Goal: Information Seeking & Learning: Learn about a topic

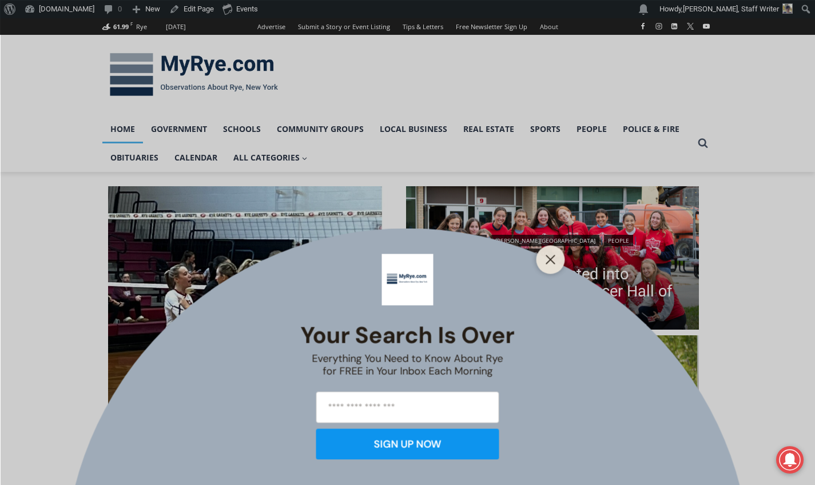
click at [537, 260] on div at bounding box center [550, 259] width 29 height 29
click at [550, 260] on line "Close" at bounding box center [550, 260] width 8 height 8
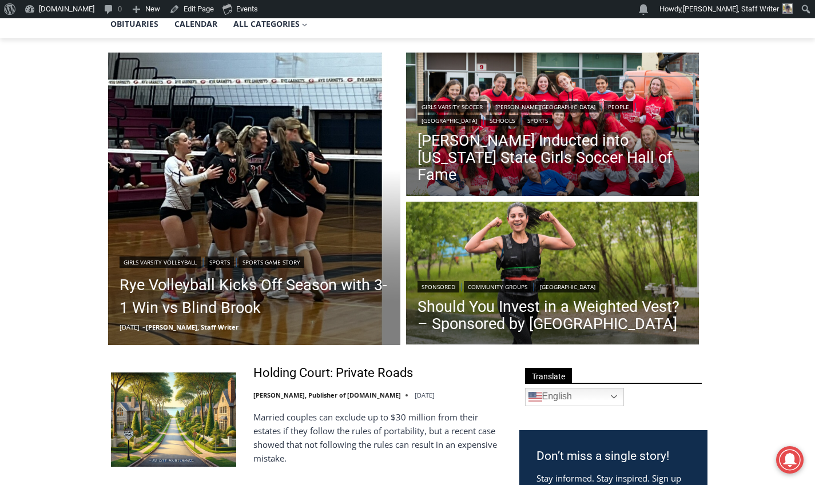
scroll to position [136, 0]
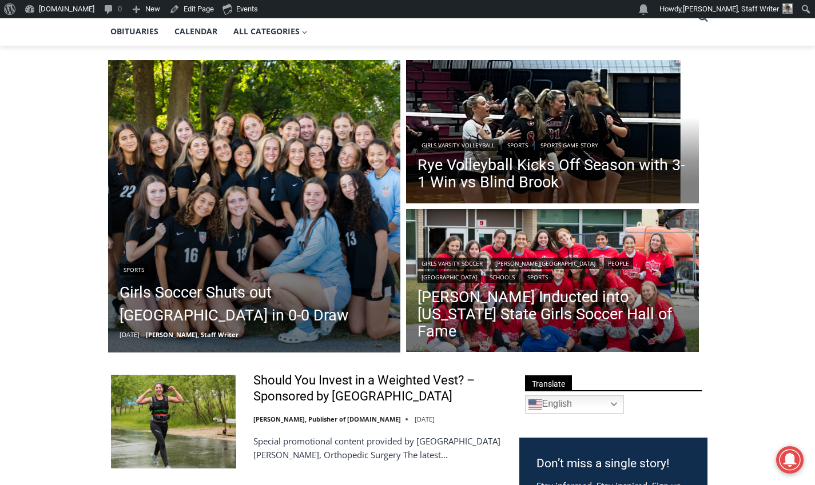
click at [477, 178] on link "Rye Volleyball Kicks Off Season with 3-1 Win vs Blind Brook" at bounding box center [552, 174] width 270 height 34
click at [137, 317] on link "Girls Soccer Shuts out [GEOGRAPHIC_DATA] in 0-0 Draw" at bounding box center [255, 304] width 270 height 46
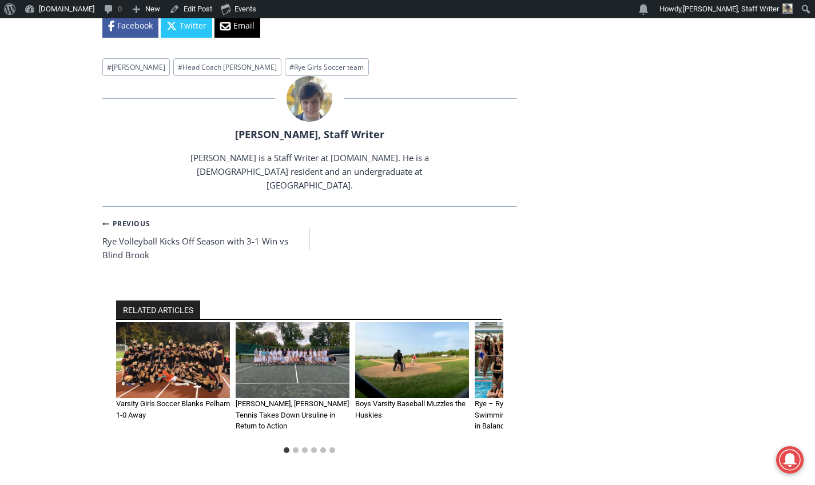
scroll to position [1217, 0]
click at [133, 400] on link "Varsity Girls Soccer Blanks Pelham 1-0 Away" at bounding box center [173, 410] width 114 height 20
